Goal: Check status

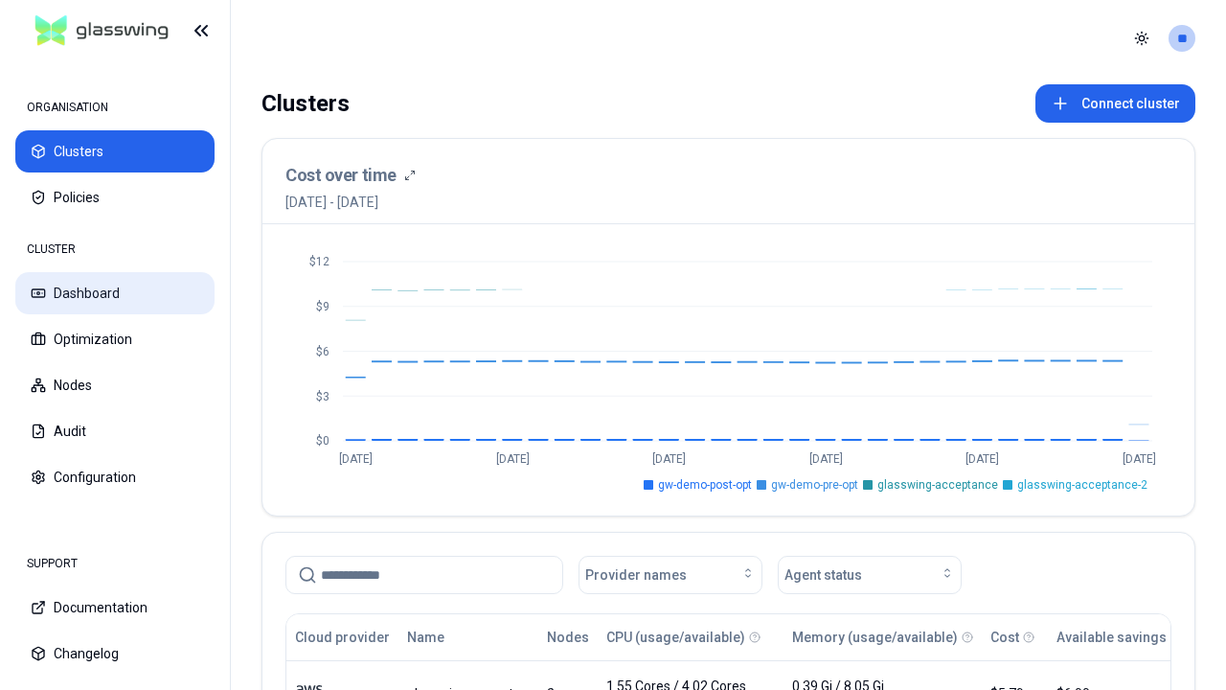
click at [115, 293] on button "Dashboard" at bounding box center [114, 293] width 199 height 42
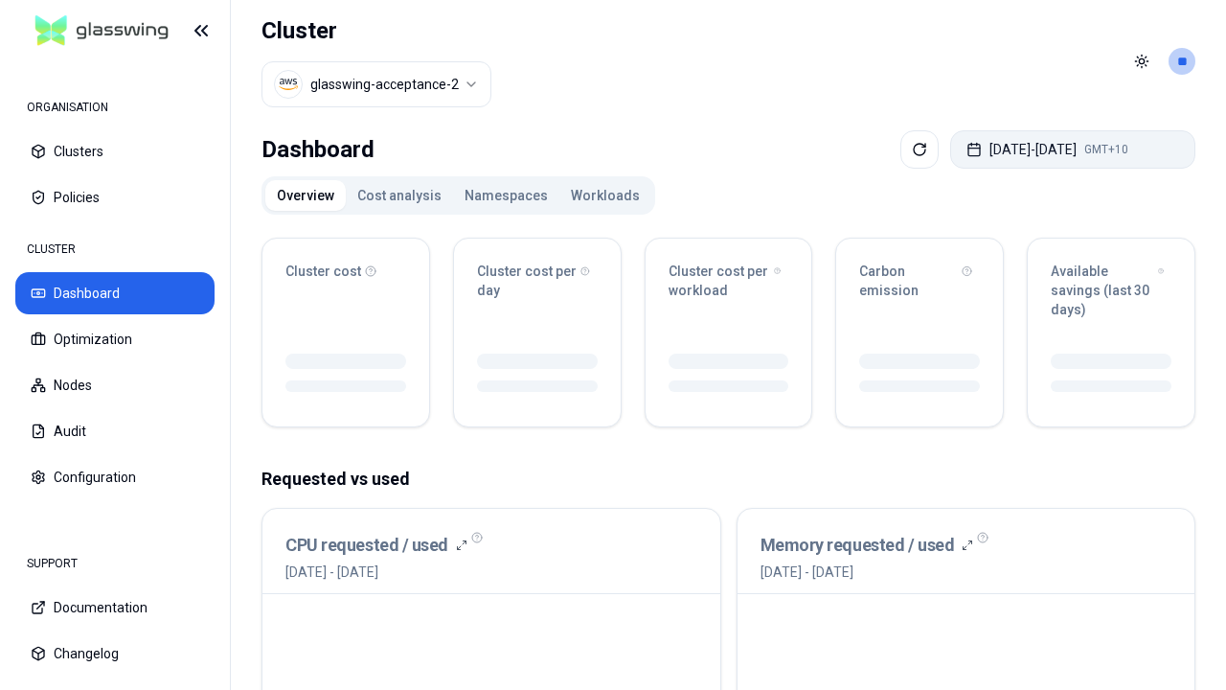
click at [1059, 149] on button "Sep 22, 2025 - Sep 29, 2025 GMT+10" at bounding box center [1072, 149] width 245 height 38
